Goal: Check status: Check status

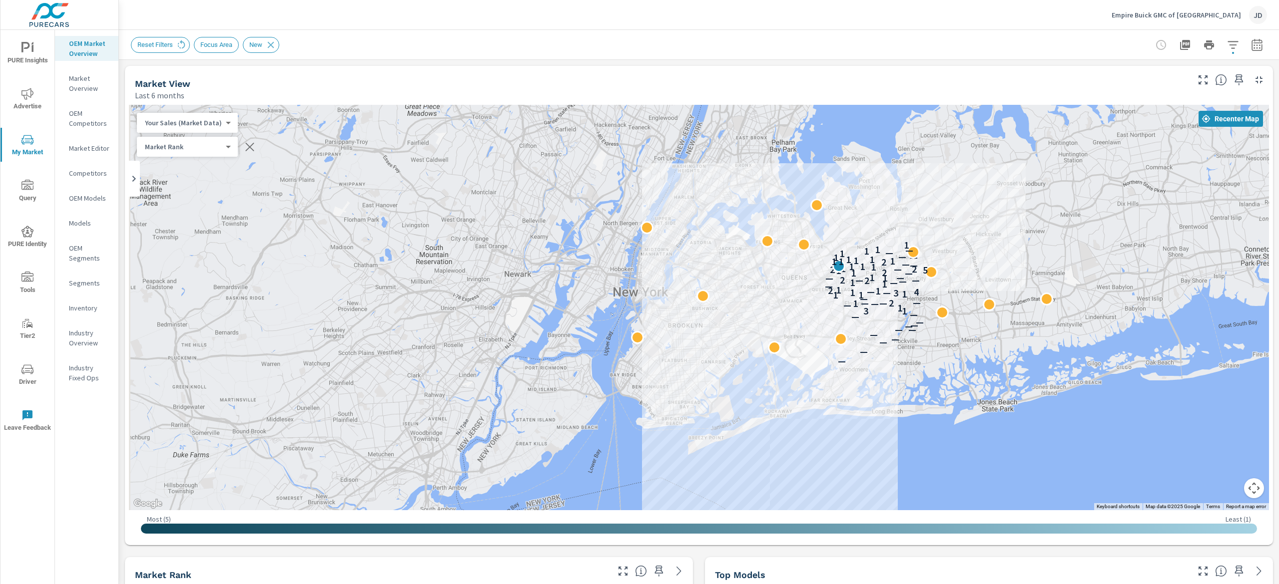
scroll to position [0, 0]
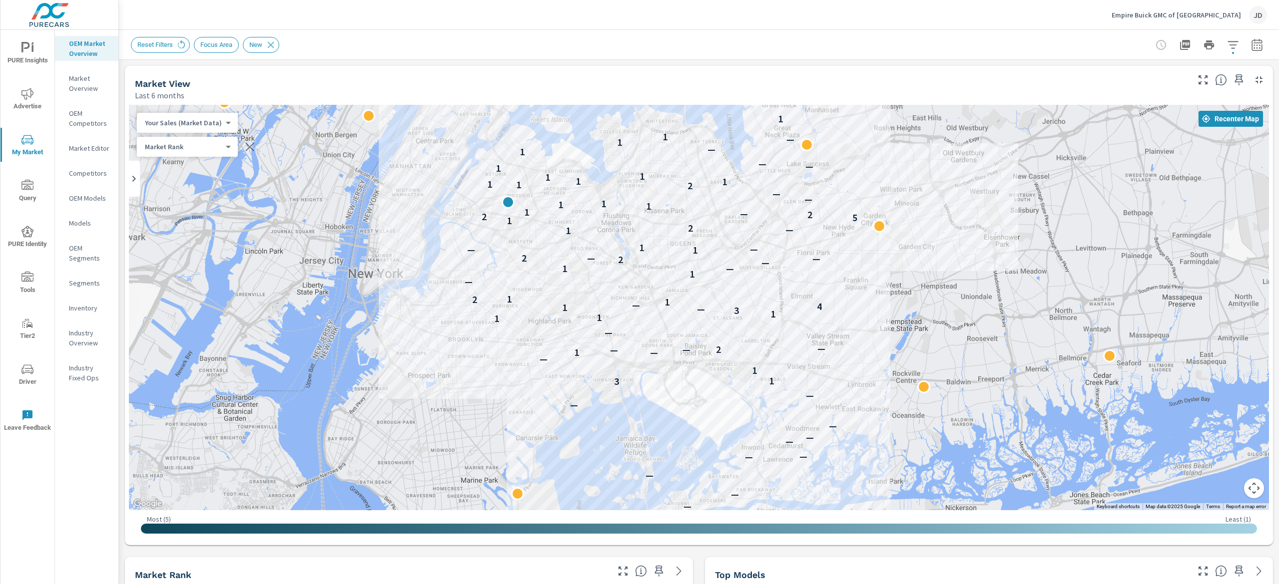
drag, startPoint x: 1103, startPoint y: 317, endPoint x: 772, endPoint y: 325, distance: 331.3
click at [772, 325] on div "— — — — — — — — — — — — 3 1 1 — — 1 — 2 — — — 1 1 1 3 — 1 4 — 1 2 1 — 1 — 1 — 2…" at bounding box center [655, 498] width 639 height 360
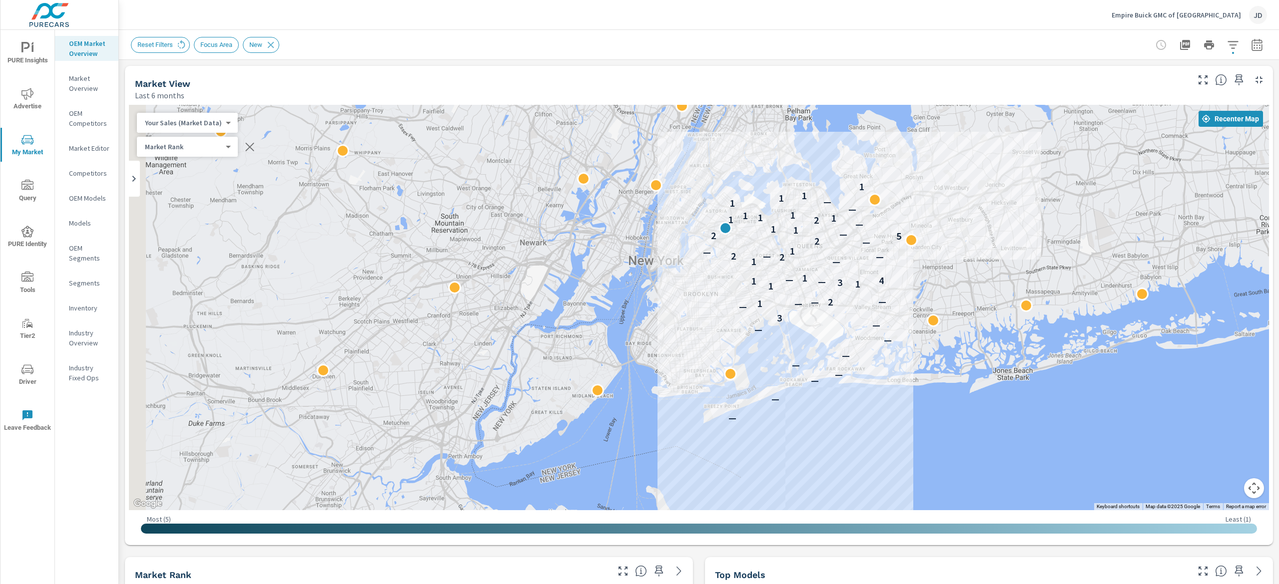
drag, startPoint x: 869, startPoint y: 290, endPoint x: 965, endPoint y: 248, distance: 104.7
click at [965, 248] on div "— — — — — — — — — 3 — — 1 2 — — 1 1 3 — 1 4 — 1 — 1 2 — 2 — — 1 — 2 5 2 — 1 1 —…" at bounding box center [699, 308] width 1140 height 406
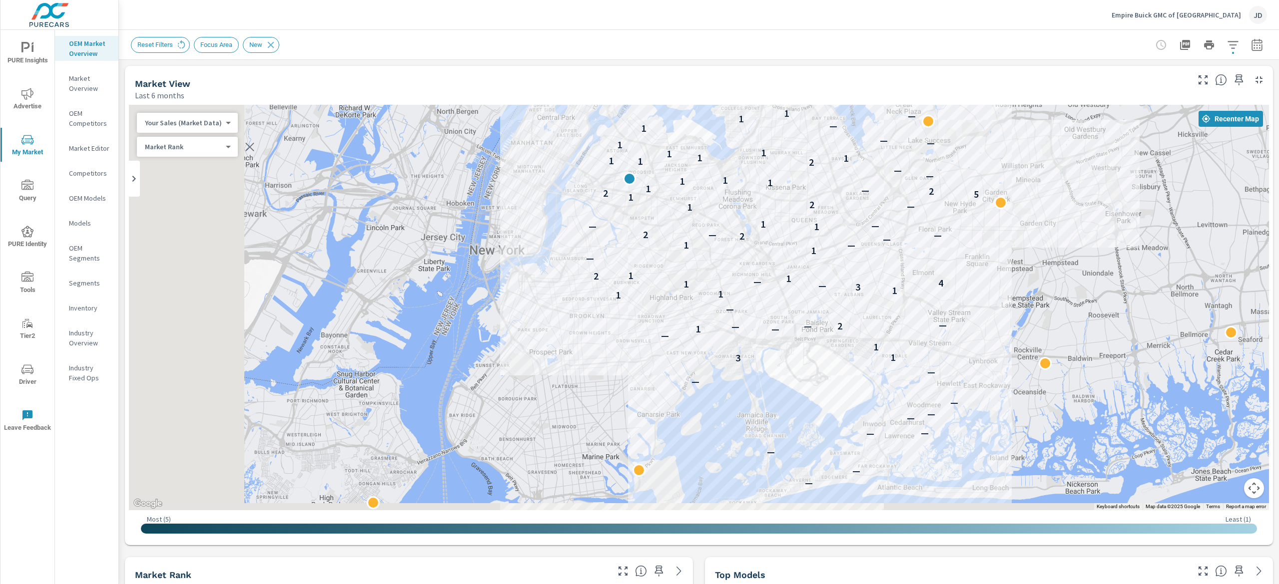
click at [1056, 240] on div "— — — — — — — — — — — — 3 1 1 — — 1 — 2 — — — 1 1 1 3 — 1 4 — 1 2 1 — 1 — 1 — 2…" at bounding box center [699, 308] width 1140 height 406
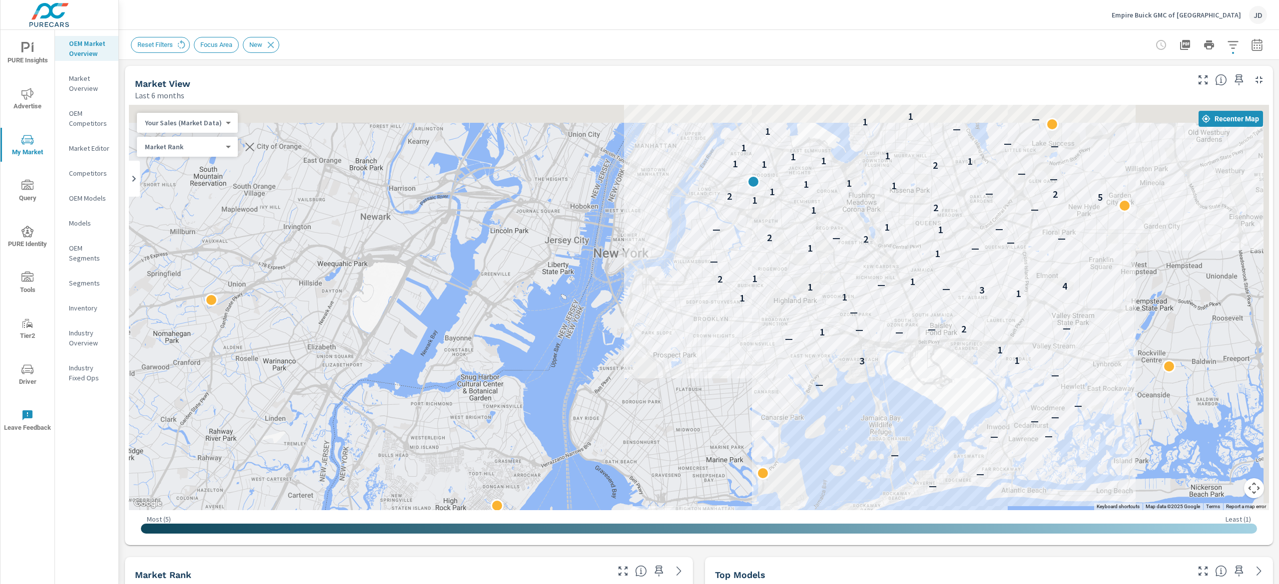
drag, startPoint x: 864, startPoint y: 305, endPoint x: 795, endPoint y: 357, distance: 86.3
click at [797, 357] on div "— — — — — — — — — — — — 3 1 1 — — 1 — 2 — — — 1 1 1 3 — 1 4 — 1 2 1 — 1 — 1 — 2…" at bounding box center [699, 308] width 1140 height 406
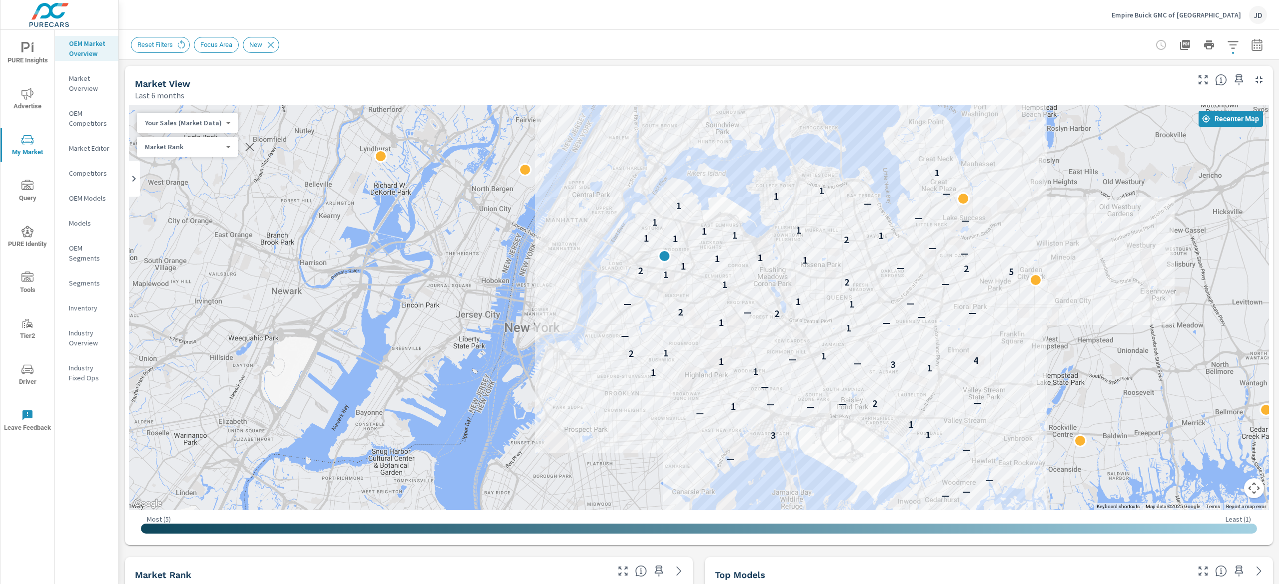
drag, startPoint x: 300, startPoint y: 247, endPoint x: 335, endPoint y: 227, distance: 40.0
click at [335, 227] on div "— — — — — — — — — — — — 3 1 1 — — 1 — 2 — — — 1 1 1 3 — 1 4 — 1 2 1 — 1 — 1 — 2…" at bounding box center [699, 308] width 1140 height 406
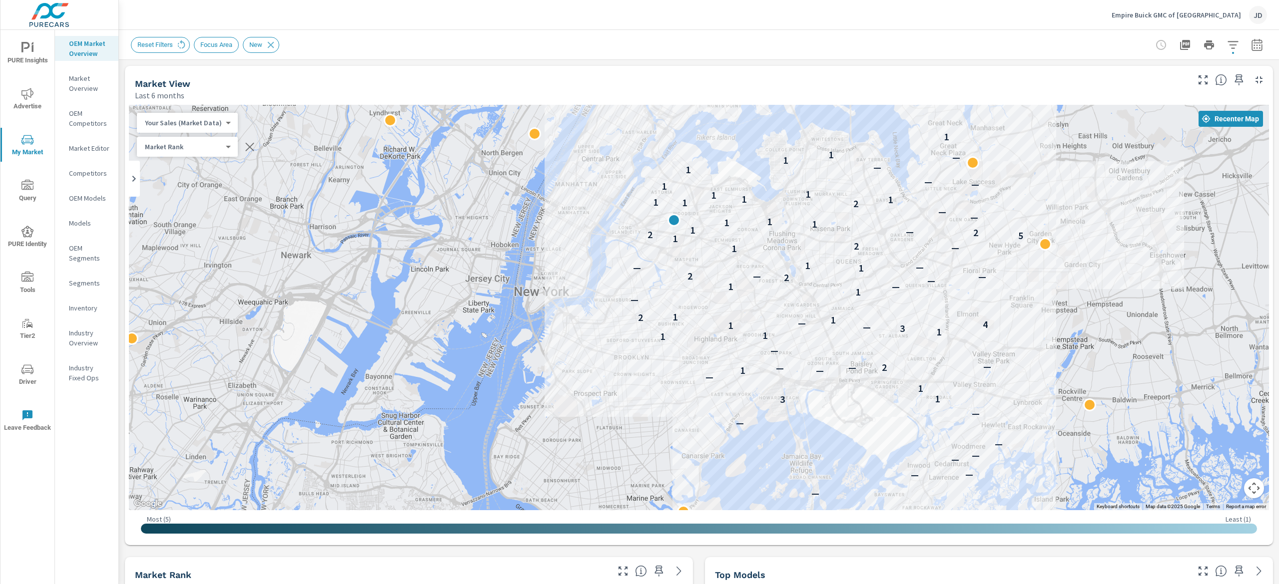
drag, startPoint x: 999, startPoint y: 340, endPoint x: 960, endPoint y: 278, distance: 73.2
click at [1011, 296] on div "— — — — — — — — — — — — 3 1 1 — — 1 — 2 — — — 1 1 1 3 — 1 4 — 1 2 1 — 1 — 1 — 2…" at bounding box center [1027, 452] width 639 height 360
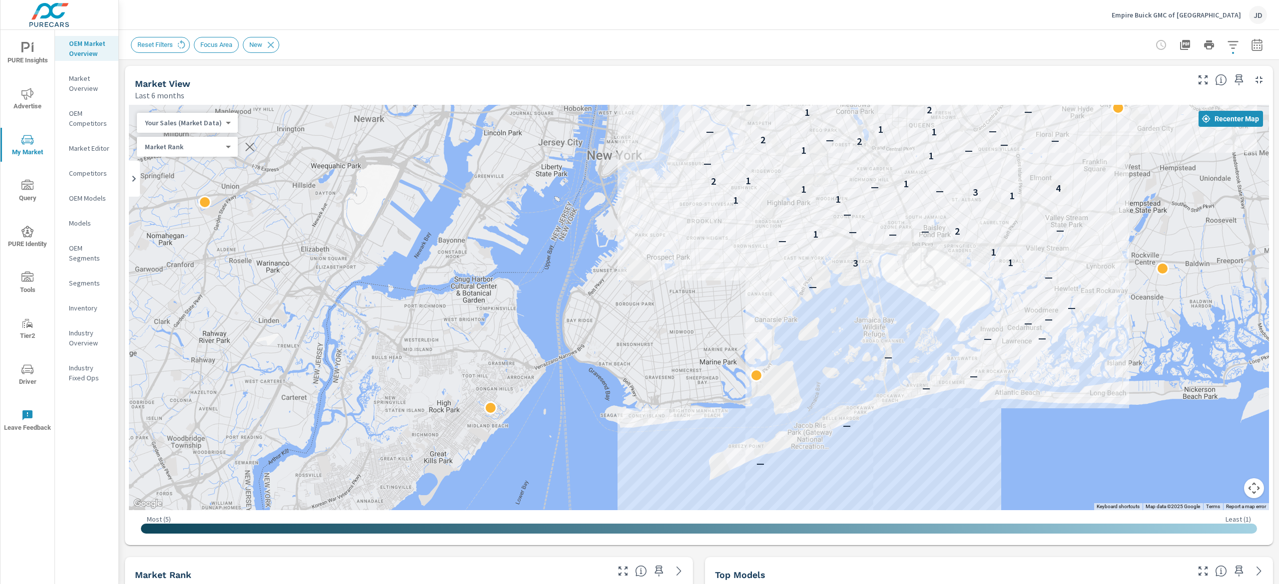
drag, startPoint x: 1086, startPoint y: 375, endPoint x: 1160, endPoint y: 242, distance: 152.5
click at [1160, 242] on div "— — — — — — — — — — — — 3 1 1 — — 1 — 2 — — — 1 1 1 3 — 1 4 — 1 2 1 — 1 — 1 — 2…" at bounding box center [1091, 358] width 639 height 360
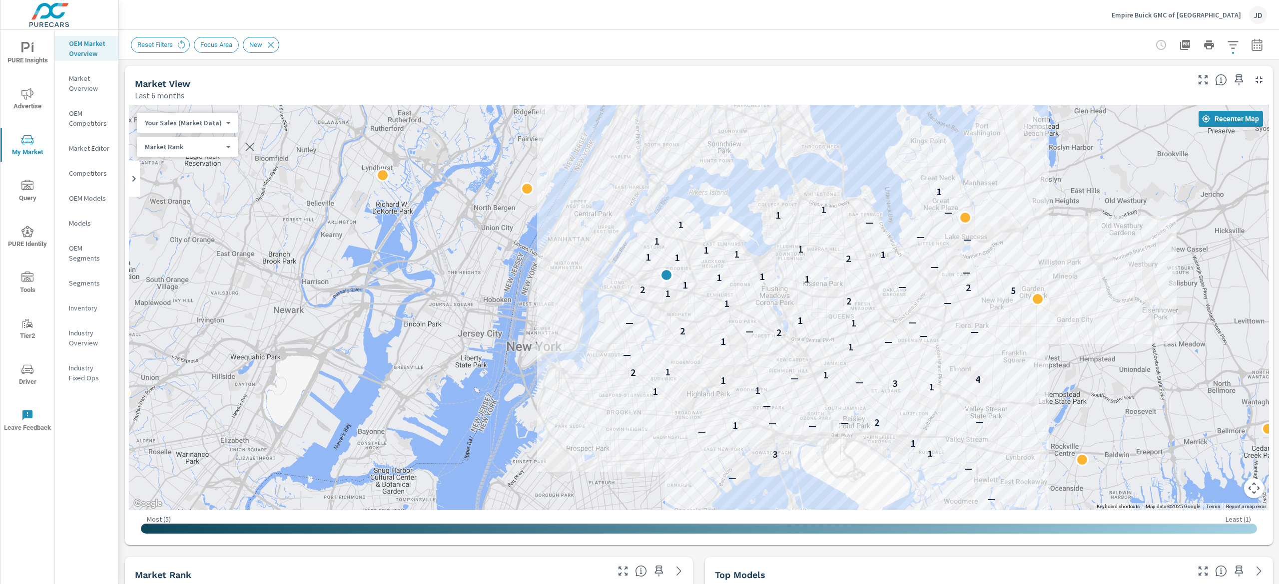
drag, startPoint x: 853, startPoint y: 177, endPoint x: 772, endPoint y: 383, distance: 220.8
click at [772, 383] on div "— — — — — — — — — — — — 3 1 1 — — 1 — 2 — — — 1 1 1 3 — 1 4 — 1 2 1 — 1 — 1 — 2…" at bounding box center [699, 308] width 1140 height 406
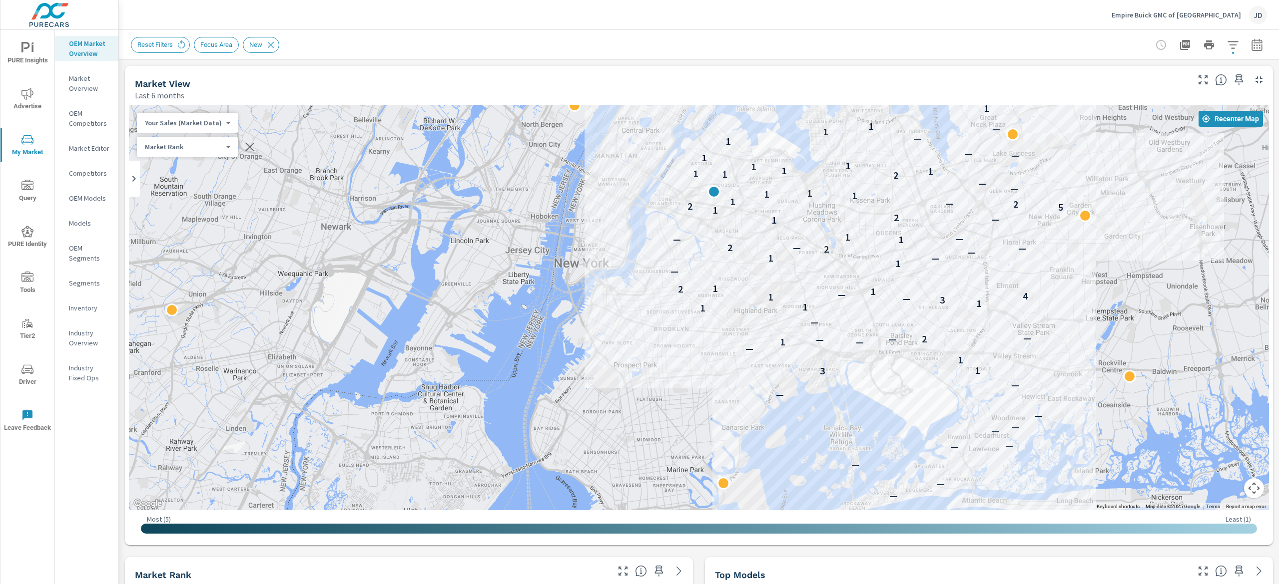
drag, startPoint x: 827, startPoint y: 367, endPoint x: 888, endPoint y: 261, distance: 122.2
click at [888, 261] on div "— — — — — — — — — — — — 3 1 1 — — 1 — 2 — — — 1 1 1 3 — 1 4 — 1 2 1 — 1 — 1 — 2…" at bounding box center [1065, 402] width 639 height 360
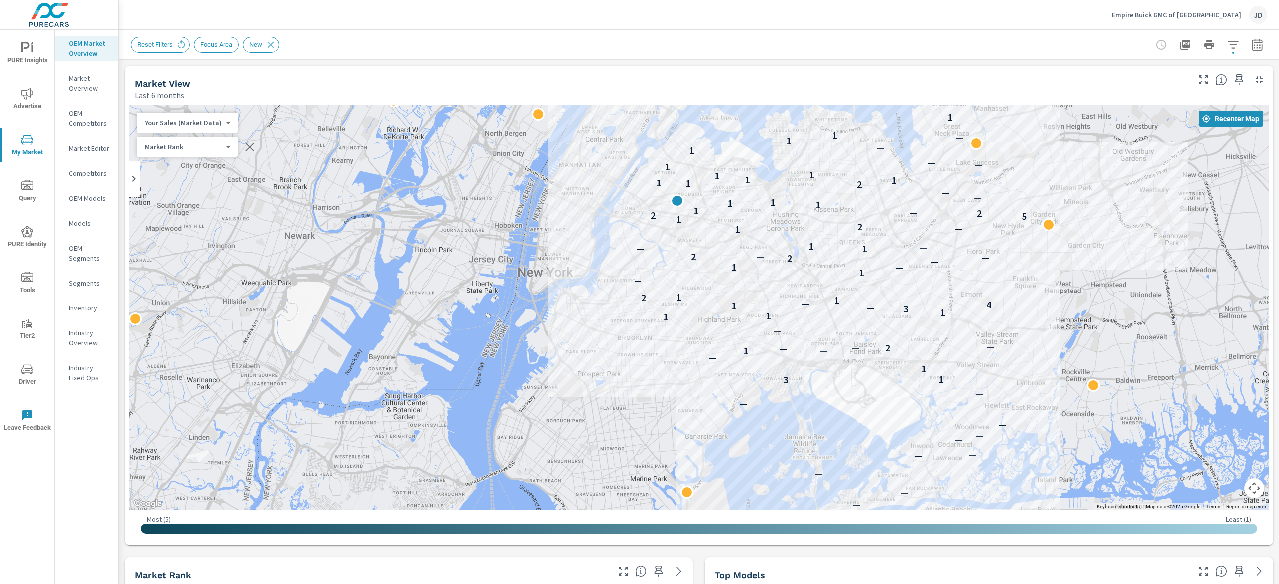
drag, startPoint x: 810, startPoint y: 187, endPoint x: 768, endPoint y: 197, distance: 43.5
click at [768, 197] on div "— — — — — — — — — — — — 3 1 1 — — 1 — 2 — — — 1 1 1 3 — 1 4 — 1 2 1 — 1 — 1 — 2…" at bounding box center [699, 308] width 1140 height 406
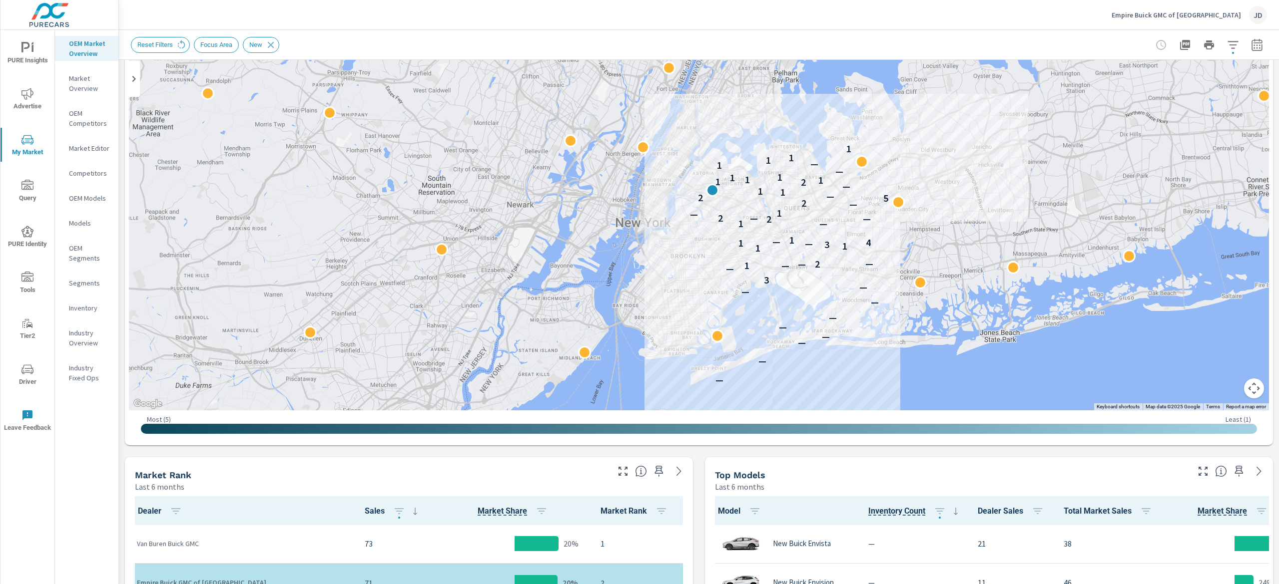
drag, startPoint x: 916, startPoint y: 131, endPoint x: 794, endPoint y: 187, distance: 133.9
click at [800, 191] on div "— — — — — — — — — 3 — — 1 2 — — 1 1 3 — 1 4 — 1 — 1 2 — 2 — — 1 — 2 5 2 — 1 1 —…" at bounding box center [699, 208] width 1140 height 406
